Goal: Complete application form: Complete application form

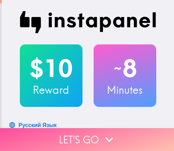
drag, startPoint x: 127, startPoint y: 133, endPoint x: 173, endPoint y: 132, distance: 45.9
click at [127, 133] on button "Let's go" at bounding box center [87, 139] width 174 height 23
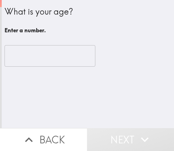
click at [33, 60] on input "number" at bounding box center [50, 56] width 91 height 22
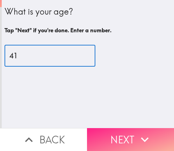
type input "41"
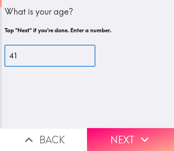
drag, startPoint x: 110, startPoint y: 134, endPoint x: 160, endPoint y: 107, distance: 56.3
click at [110, 134] on button "Next" at bounding box center [130, 139] width 87 height 23
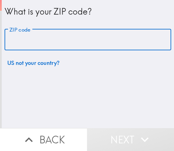
click at [80, 41] on input "ZIP code" at bounding box center [88, 40] width 167 height 22
click at [40, 37] on input "v" at bounding box center [88, 40] width 167 height 22
paste input "33610"
click at [10, 39] on input "v33610" at bounding box center [88, 40] width 167 height 22
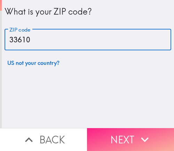
type input "33610"
click at [117, 134] on button "Next" at bounding box center [130, 139] width 87 height 23
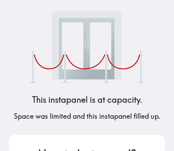
drag, startPoint x: 102, startPoint y: 37, endPoint x: 7, endPoint y: 37, distance: 95.3
drag, startPoint x: 69, startPoint y: 42, endPoint x: 3, endPoint y: 42, distance: 65.7
drag, startPoint x: 27, startPoint y: 39, endPoint x: 3, endPoint y: 41, distance: 23.7
click at [72, 85] on div "This instapanel is at capacity. Space was limited and this instapanel filled up…" at bounding box center [86, 75] width 167 height 151
click at [61, 41] on img at bounding box center [87, 47] width 115 height 72
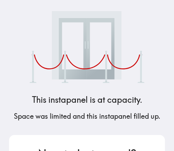
click at [61, 41] on img at bounding box center [87, 47] width 115 height 72
drag, startPoint x: 122, startPoint y: 133, endPoint x: 141, endPoint y: 133, distance: 18.8
click at [122, 133] on div "This instapanel is at capacity. Space was limited and this instapanel filled up…" at bounding box center [86, 75] width 167 height 151
click at [86, 117] on h5 "Space was limited and this instapanel filled up." at bounding box center [87, 117] width 146 height 10
